Goal: Navigation & Orientation: Find specific page/section

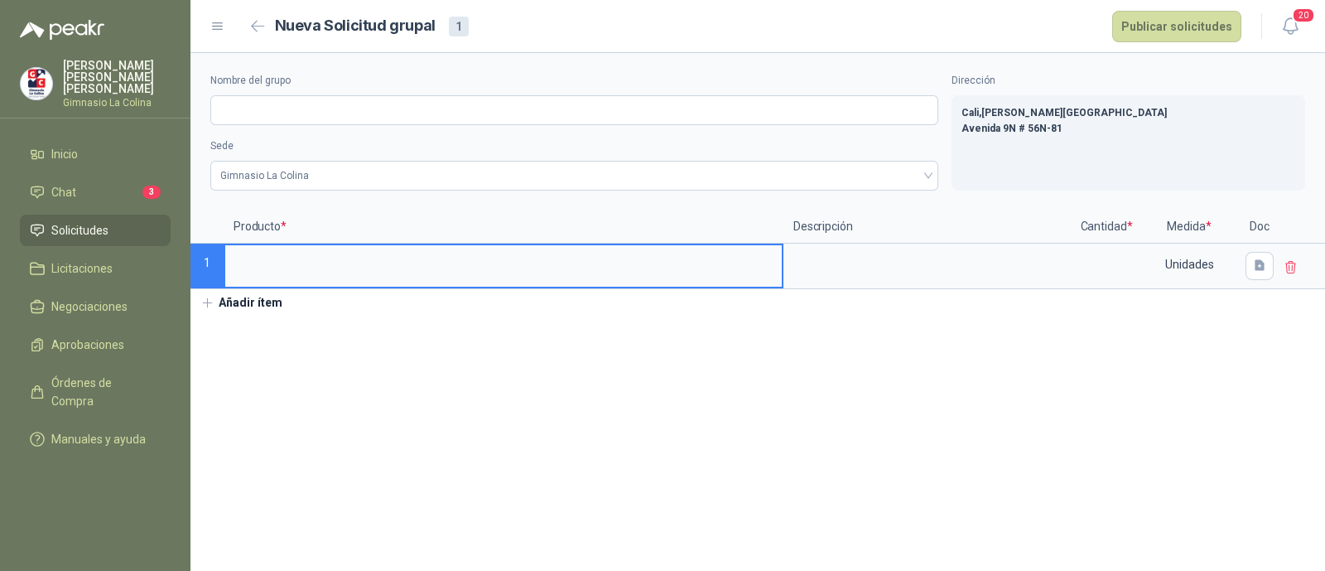
click at [73, 221] on span "Solicitudes" at bounding box center [79, 230] width 57 height 18
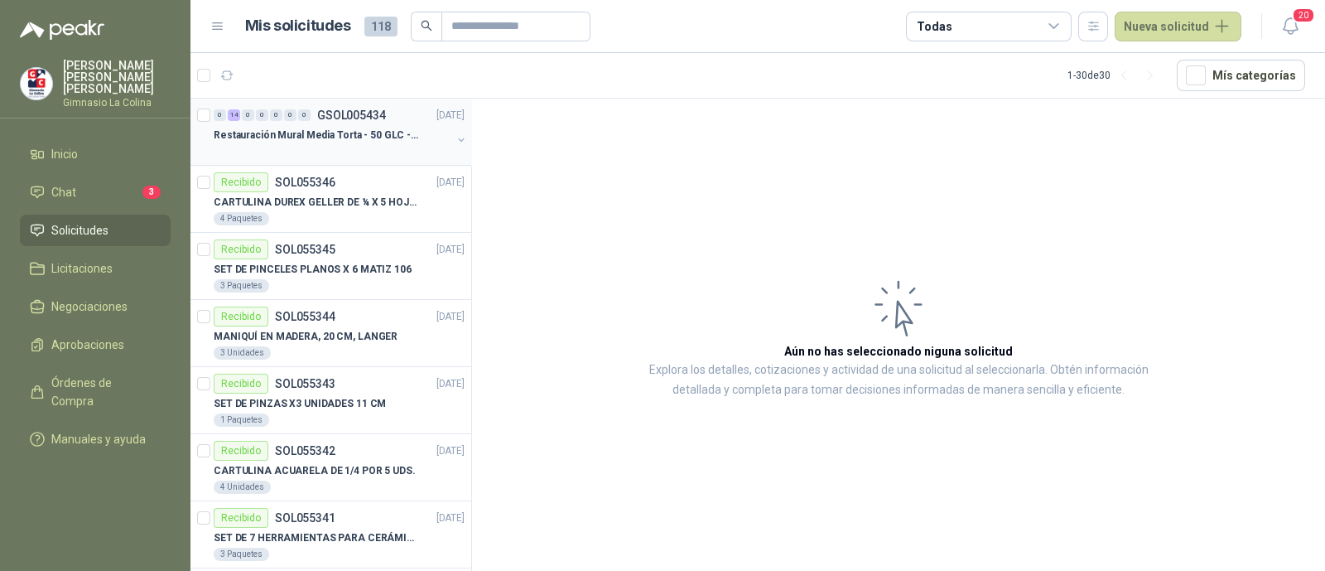
click at [412, 141] on p "Restauración Mural Media Torta - 50 GLC - URGENTE" at bounding box center [317, 136] width 206 height 16
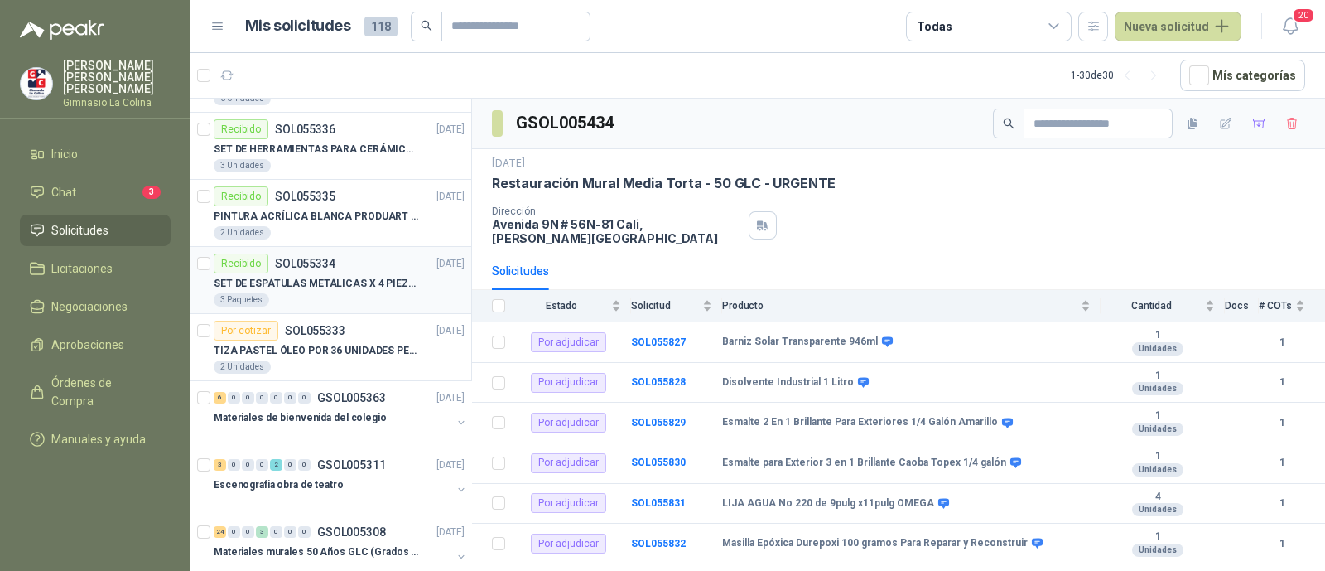
scroll to position [827, 0]
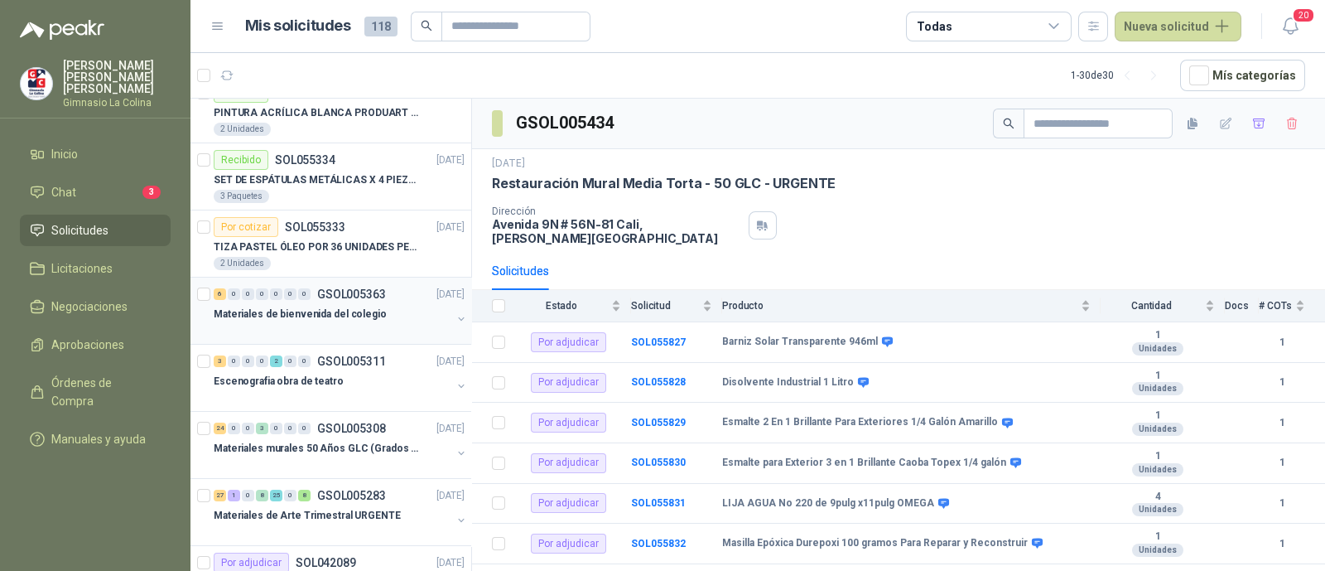
click at [341, 311] on p "Materiales de bienvenida del colegio" at bounding box center [300, 314] width 173 height 16
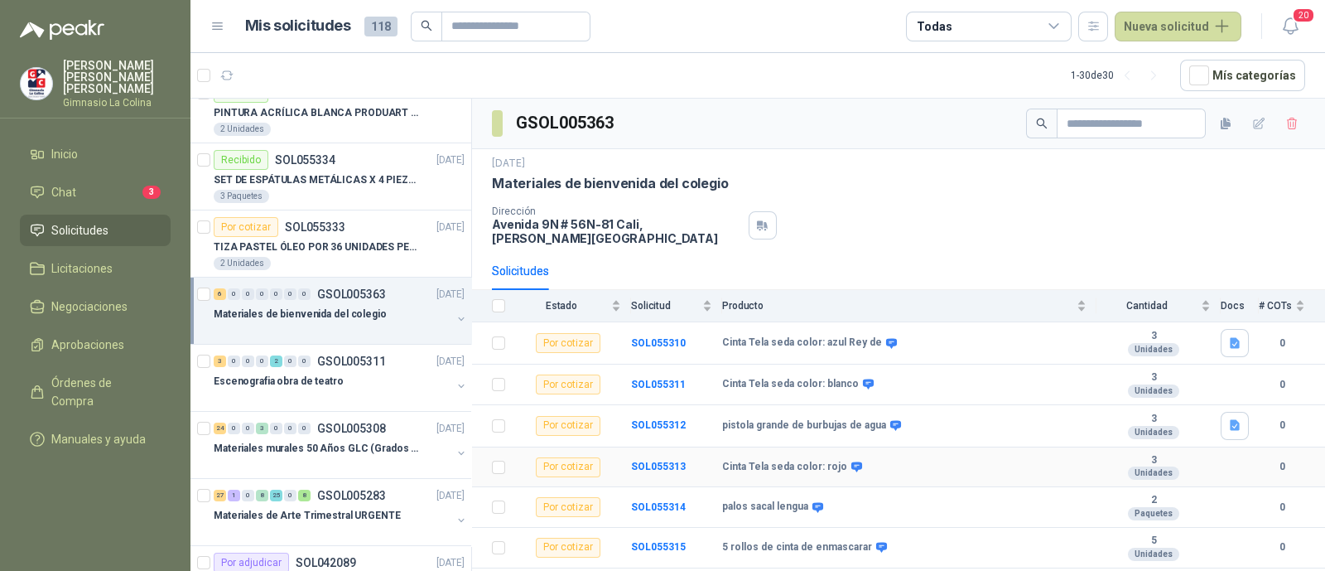
scroll to position [6, 0]
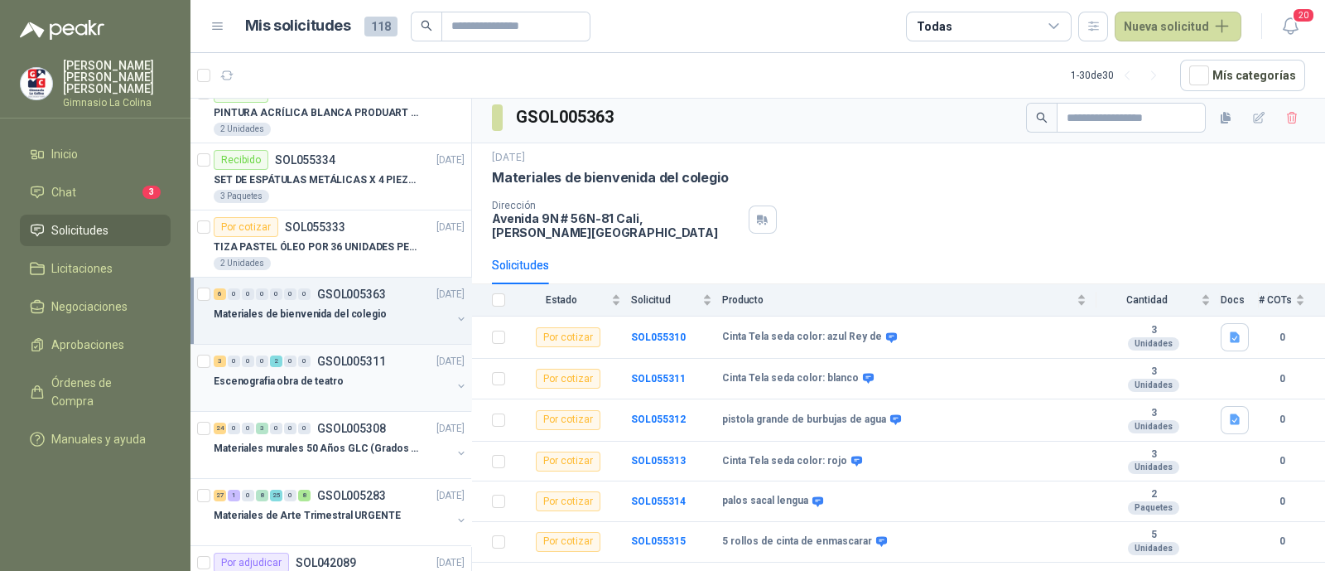
click at [331, 378] on p "Escenografia obra de teatro" at bounding box center [279, 381] width 130 height 16
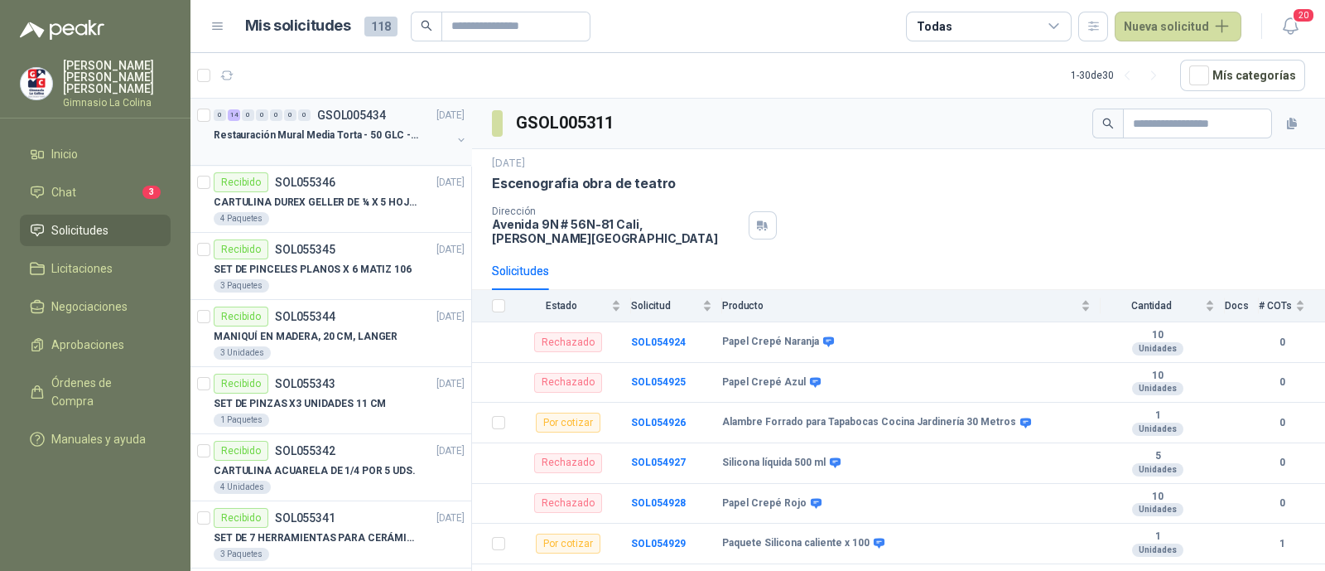
click at [282, 137] on p "Restauración Mural Media Torta - 50 GLC - URGENTE" at bounding box center [317, 136] width 206 height 16
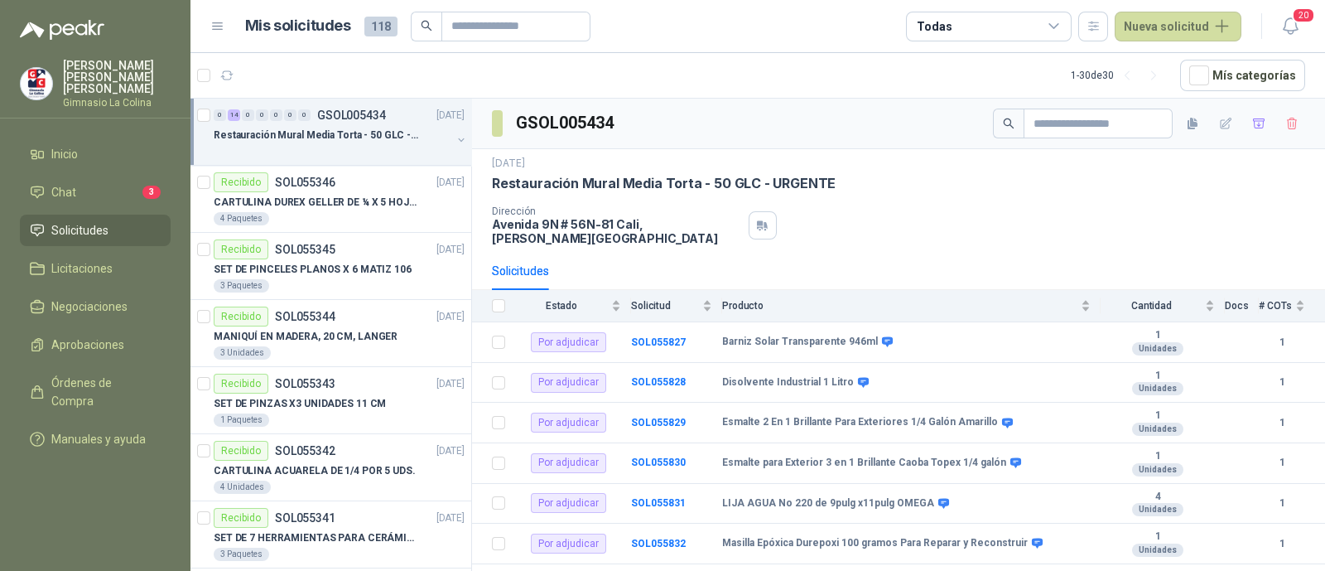
click at [374, 149] on div at bounding box center [333, 151] width 238 height 13
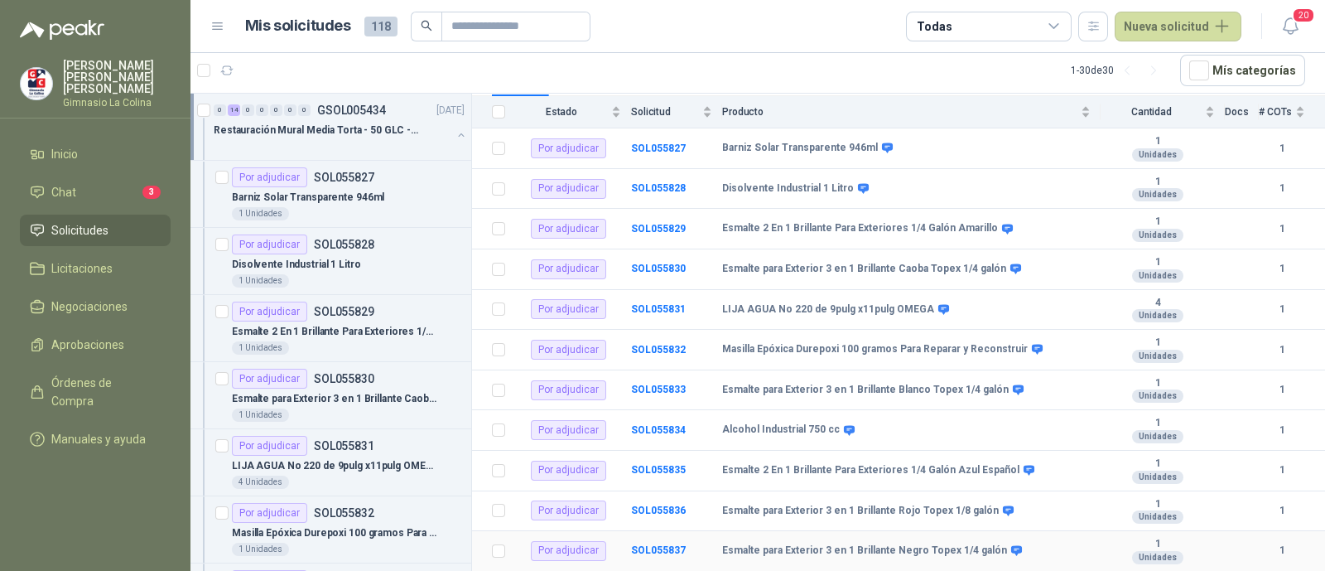
scroll to position [182, 0]
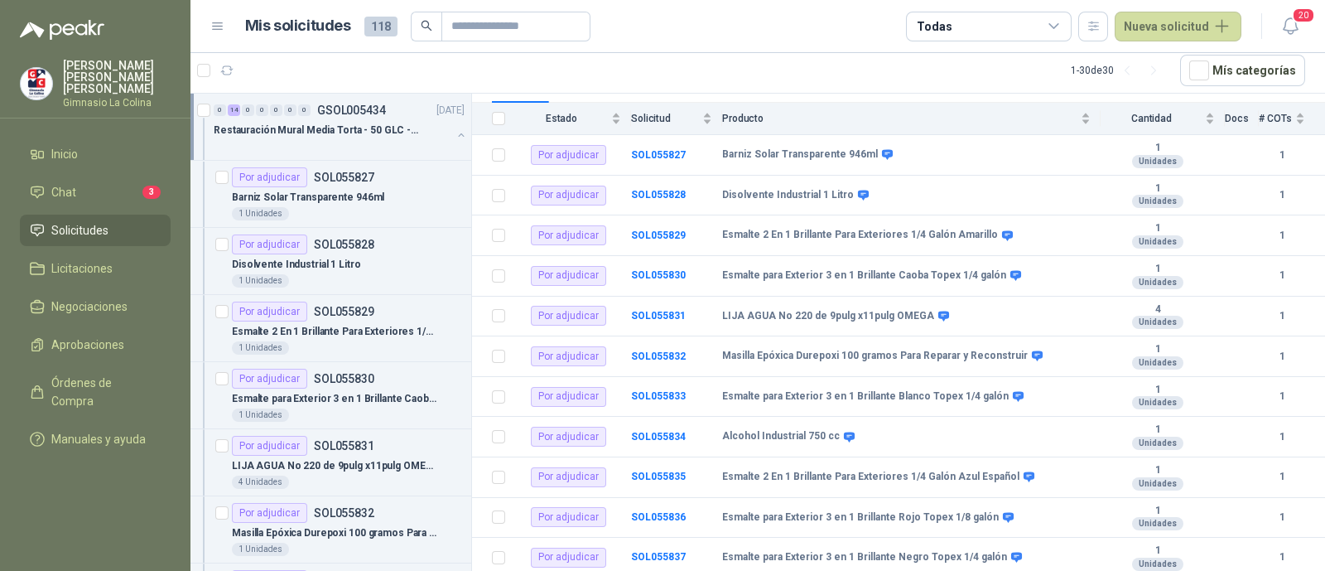
click at [455, 137] on button "button" at bounding box center [461, 134] width 13 height 13
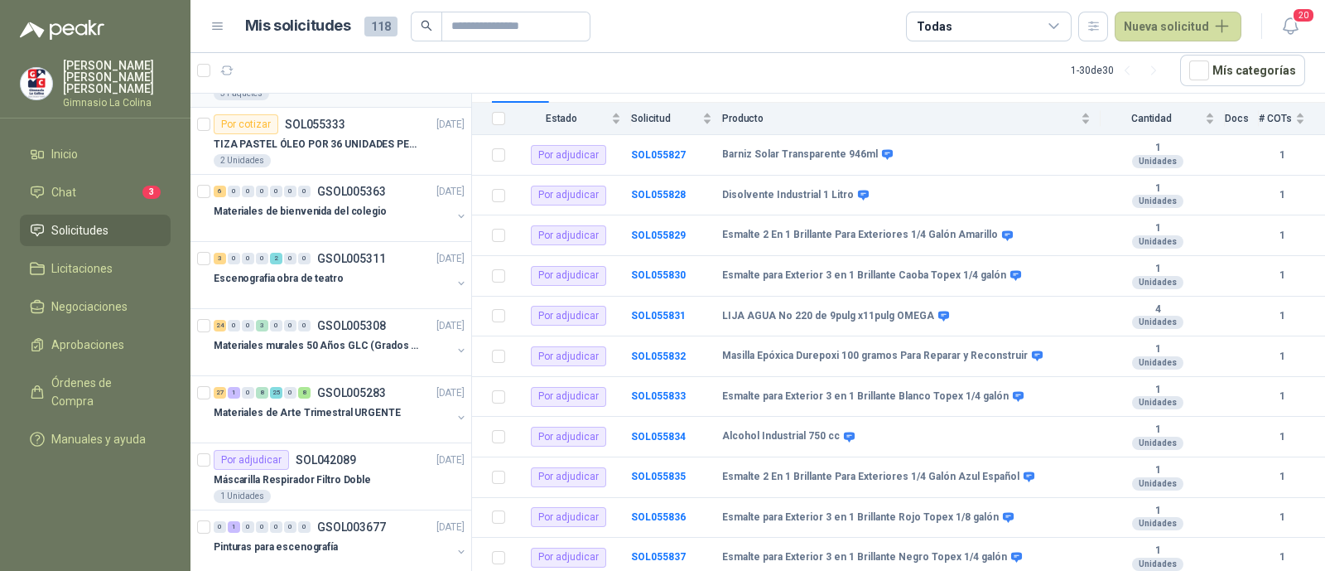
scroll to position [928, 0]
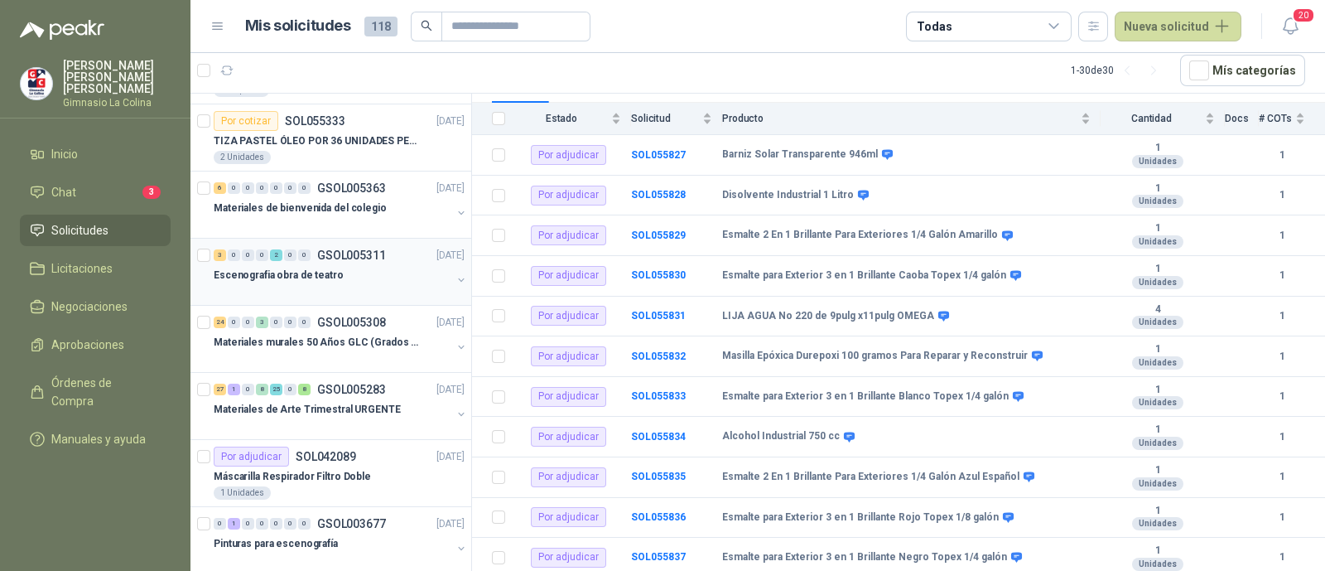
click at [455, 276] on button "button" at bounding box center [461, 279] width 13 height 13
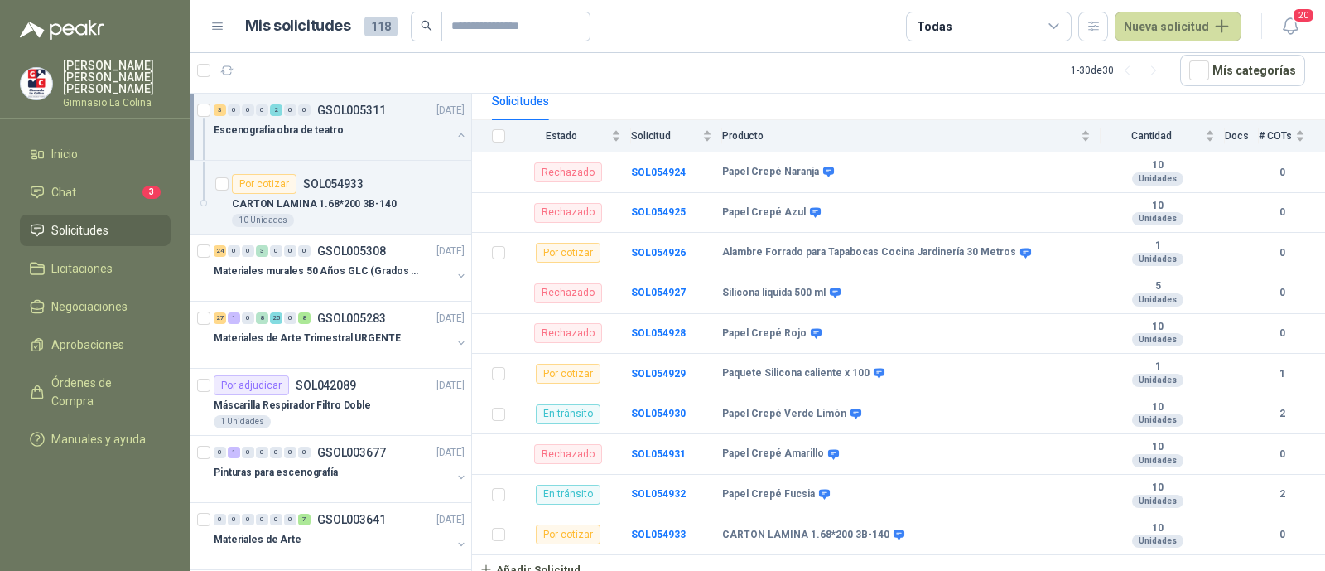
scroll to position [1676, 0]
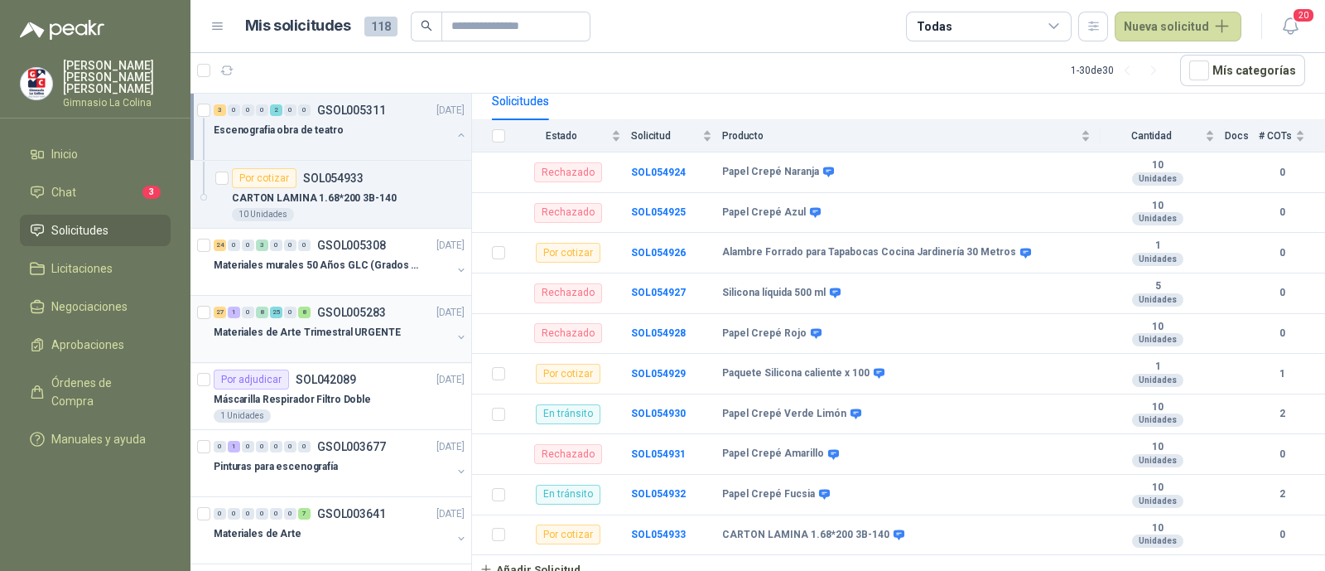
click at [364, 306] on p "GSOL005283" at bounding box center [351, 312] width 69 height 12
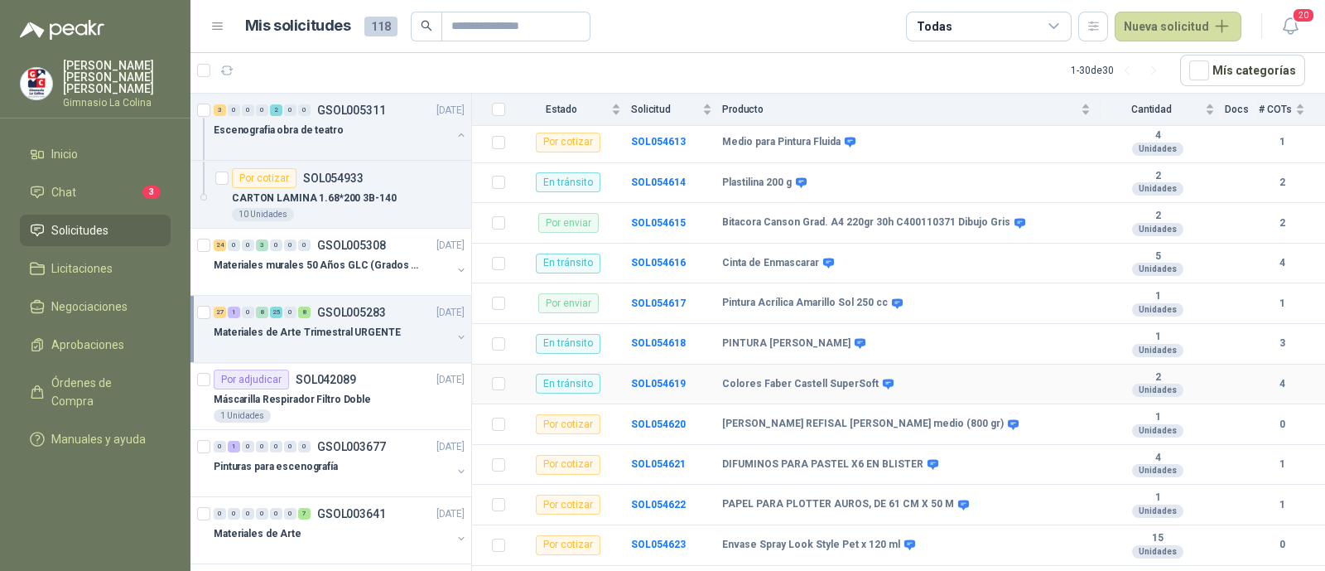
scroll to position [809, 0]
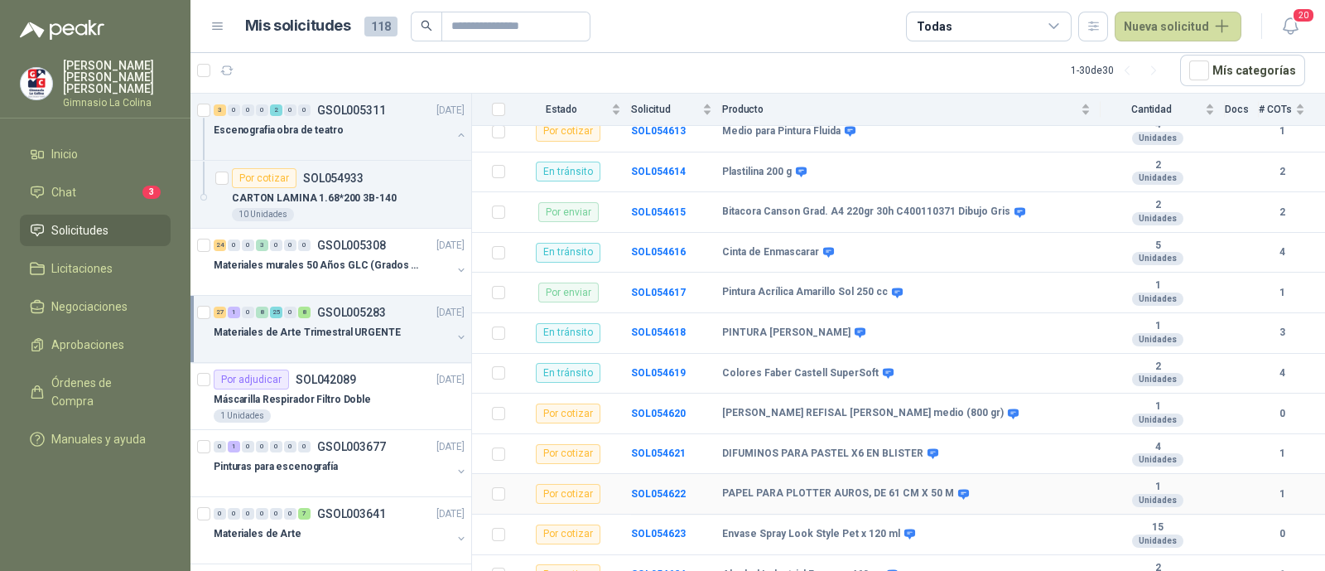
click at [836, 474] on td "PAPEL PARA PLOTTER AUROS, DE 61 CM X 50 M" at bounding box center [911, 494] width 378 height 41
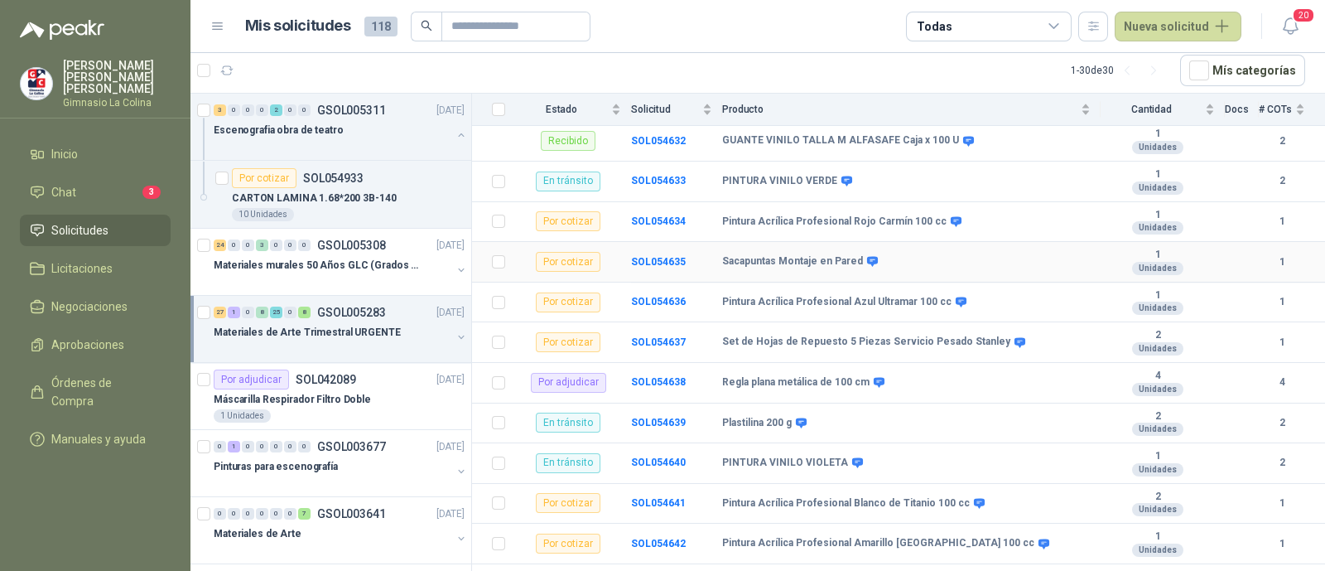
scroll to position [1566, 0]
click at [78, 297] on span "Negociaciones" at bounding box center [89, 306] width 76 height 18
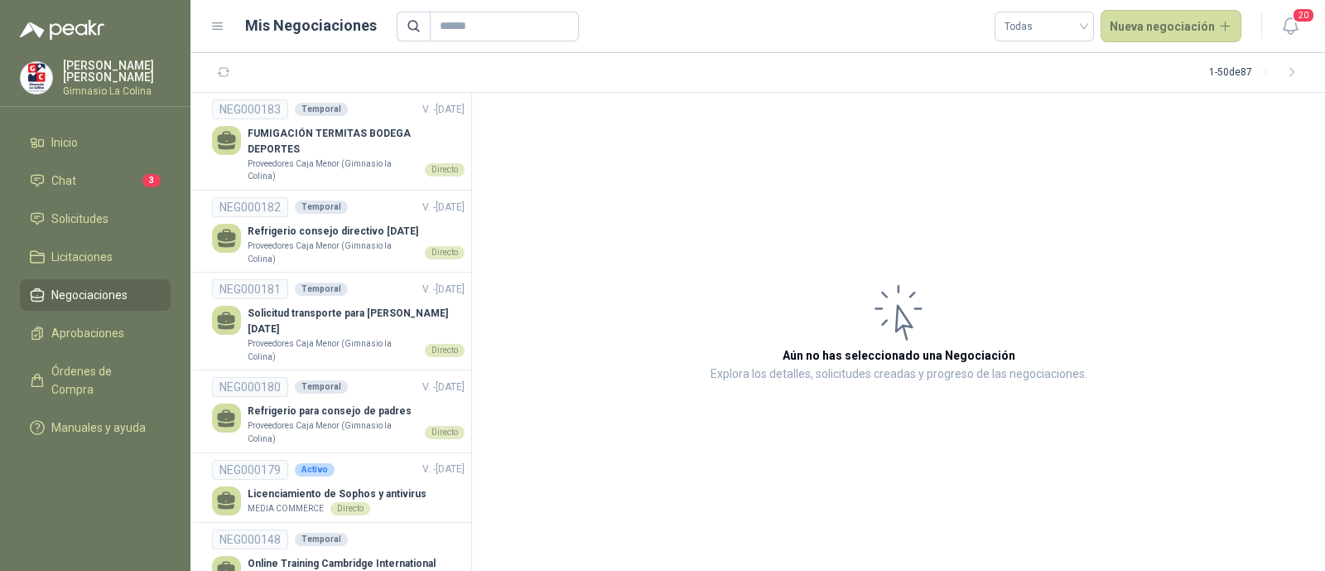
click at [114, 292] on span "Negociaciones" at bounding box center [89, 295] width 76 height 18
click at [65, 180] on span "Chat" at bounding box center [63, 180] width 25 height 18
